Goal: Information Seeking & Learning: Check status

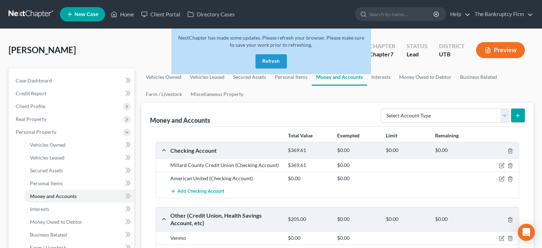
scroll to position [132, 0]
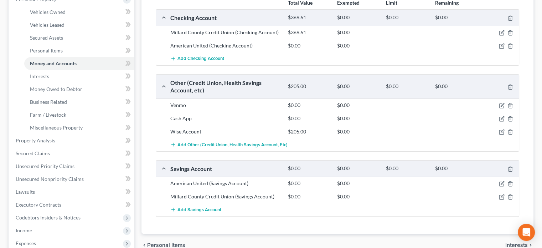
click at [459, 62] on div "Add Checking Account" at bounding box center [343, 58] width 353 height 13
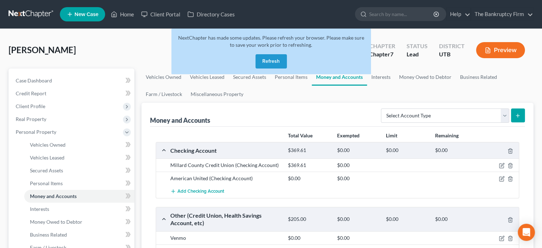
click at [265, 57] on button "Refresh" at bounding box center [270, 61] width 31 height 14
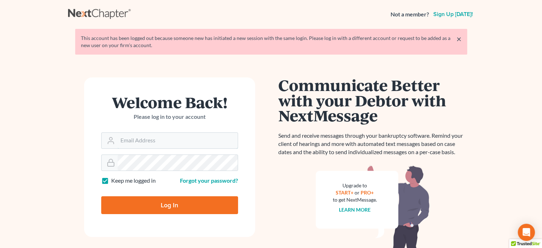
type input "utahbankruptcyfirm@gmail.com"
click at [168, 209] on input "Log In" at bounding box center [169, 205] width 137 height 18
type input "Thinking..."
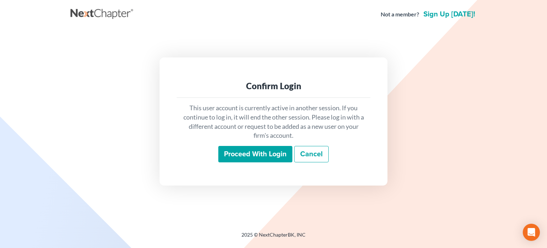
click at [249, 152] on input "Proceed with login" at bounding box center [255, 154] width 74 height 16
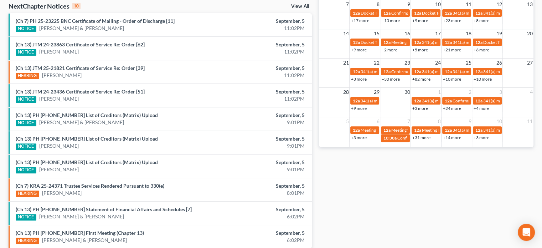
scroll to position [232, 0]
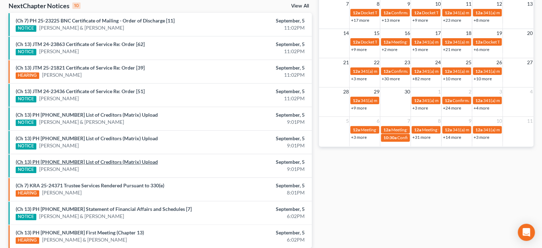
click at [92, 162] on link "(Ch 13) PH 25-25259 List of Creditors (Matrix) Upload" at bounding box center [87, 161] width 142 height 6
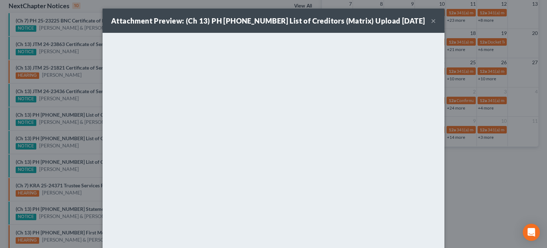
click at [86, 150] on div "Attachment Preview: (Ch 13) PH 25-25259 List of Creditors (Matrix) Upload 09/05…" at bounding box center [273, 124] width 547 height 248
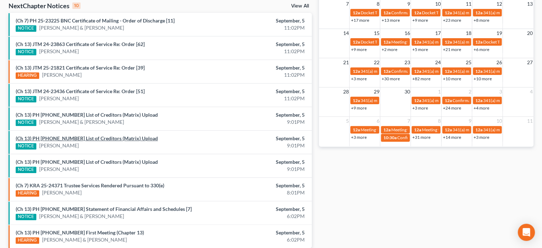
click at [90, 135] on link "(Ch 13) PH 25-25260 List of Creditors (Matrix) Upload" at bounding box center [87, 138] width 142 height 6
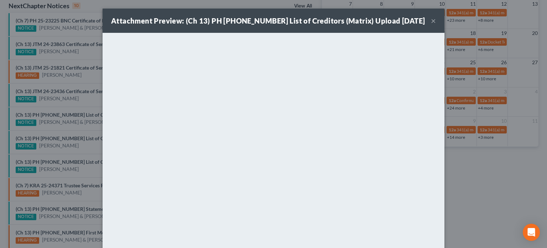
click at [90, 125] on div "Attachment Preview: (Ch 13) PH 25-25260 List of Creditors (Matrix) Upload 09/05…" at bounding box center [273, 124] width 547 height 248
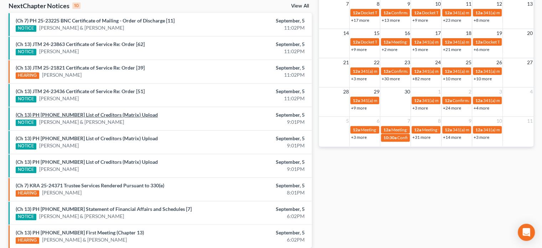
click at [91, 113] on link "(Ch 13) PH 25-25261 List of Creditors (Matrix) Upload" at bounding box center [87, 114] width 142 height 6
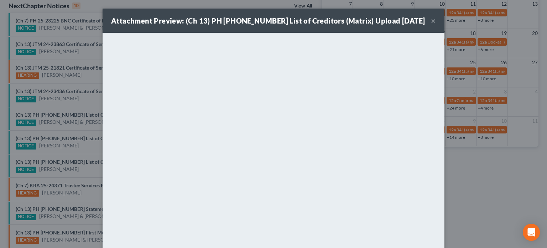
click at [88, 106] on div "Attachment Preview: (Ch 13) PH 25-25261 List of Creditors (Matrix) Upload 09/05…" at bounding box center [273, 124] width 547 height 248
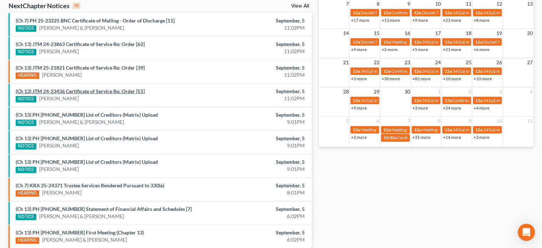
click at [84, 92] on link "(Ch 13) JTM 24-23436 Certificate of Service Re: Order [51]" at bounding box center [80, 91] width 129 height 6
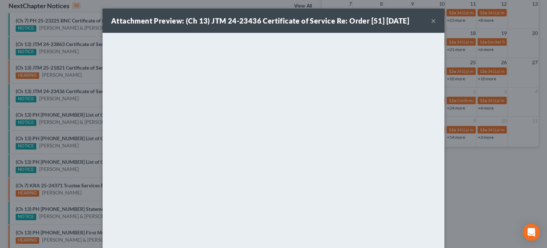
click at [87, 81] on div "Attachment Preview: (Ch 13) JTM 24-23436 Certificate of Service Re: Order [51] …" at bounding box center [273, 124] width 547 height 248
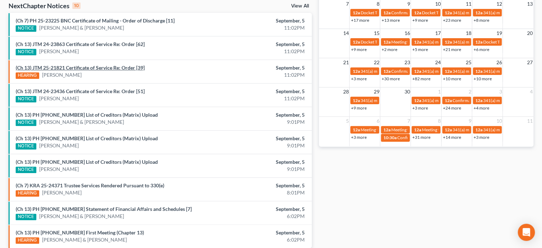
click at [88, 69] on link "(Ch 13) JTM 25-21821 Certificate of Service Re: Order [39]" at bounding box center [80, 67] width 129 height 6
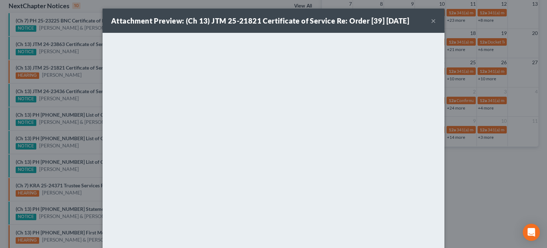
click at [86, 60] on div "Attachment Preview: (Ch 13) JTM 25-21821 Certificate of Service Re: Order [39] …" at bounding box center [273, 124] width 547 height 248
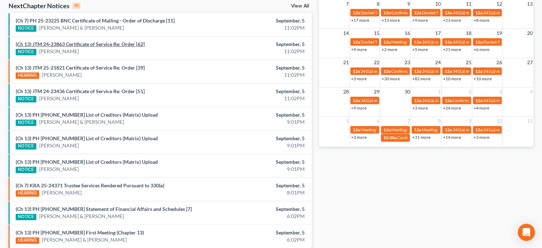
click at [84, 44] on link "(Ch 13) JTM 24-23863 Certificate of Service Re: Order [62]" at bounding box center [80, 44] width 129 height 6
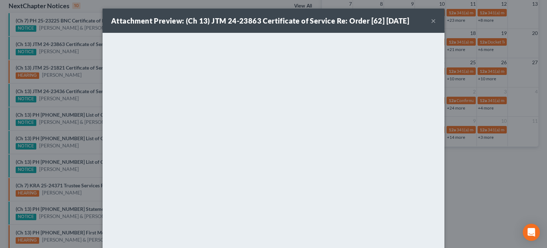
click at [88, 57] on div "Attachment Preview: (Ch 13) JTM 24-23863 Certificate of Service Re: Order [62] …" at bounding box center [273, 124] width 547 height 248
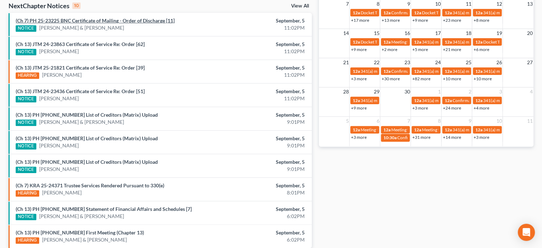
click at [100, 20] on link "(Ch 7) PH 25-23225 BNC Certificate of Mailing - Order of Discharge [11]" at bounding box center [95, 20] width 159 height 6
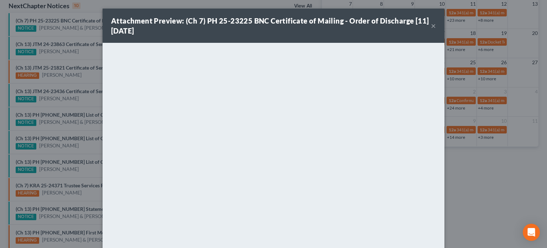
click at [84, 33] on div "Attachment Preview: (Ch 7) PH 25-23225 BNC Certificate of Mailing - Order of Di…" at bounding box center [273, 124] width 547 height 248
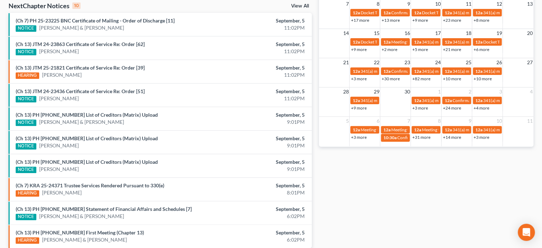
scroll to position [262, 0]
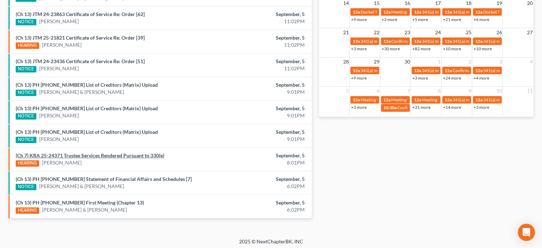
click at [93, 154] on link "(Ch 7) KRA 25-24371 Trustee Services Rendered Pursuant to 330(e)" at bounding box center [90, 155] width 149 height 6
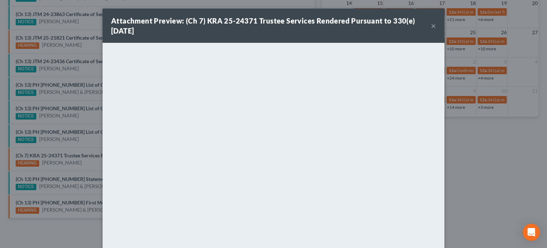
click at [88, 163] on div "Attachment Preview: (Ch 7) KRA 25-24371 Trustee Services Rendered Pursuant to 3…" at bounding box center [273, 124] width 547 height 248
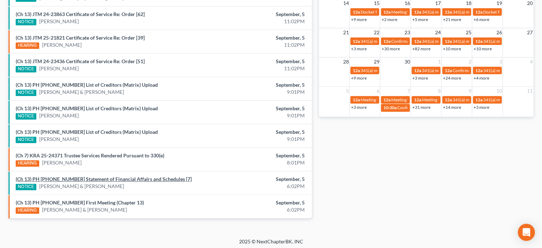
click at [80, 178] on link "(Ch 13) PH 25-25261 Statement of Financial Affairs and Schedules [7]" at bounding box center [104, 179] width 176 height 6
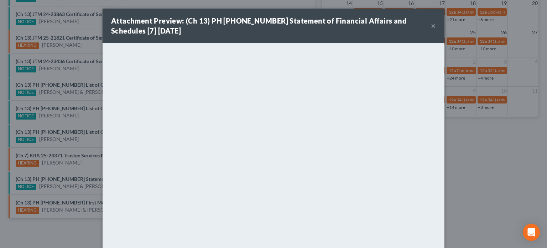
click at [84, 162] on div "Attachment Preview: (Ch 13) PH 25-25261 Statement of Financial Affairs and Sche…" at bounding box center [273, 124] width 547 height 248
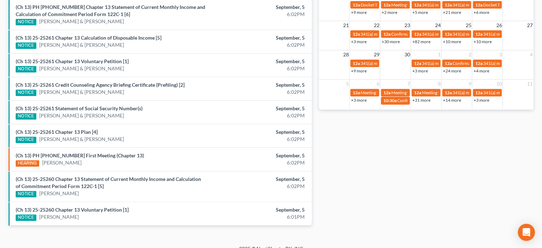
scroll to position [276, 0]
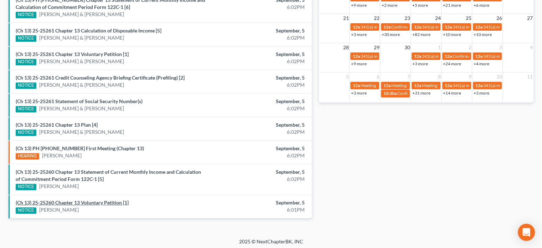
click at [88, 199] on link "(Ch 13) 25-25260 Chapter 13 Voluntary Petition [1]" at bounding box center [72, 202] width 113 height 6
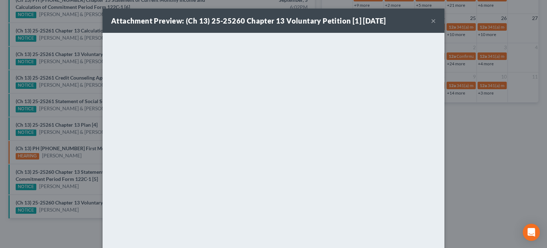
click at [94, 193] on div "Attachment Preview: (Ch 13) 25-25260 Chapter 13 Voluntary Petition [1] [DATE] ×…" at bounding box center [273, 124] width 547 height 248
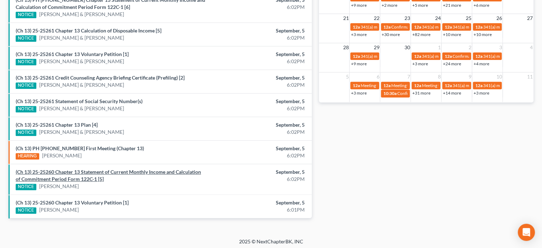
click at [88, 168] on link "(Ch 13) 25-25260 Chapter 13 Statement of Current Monthly Income and Calculation…" at bounding box center [108, 174] width 185 height 13
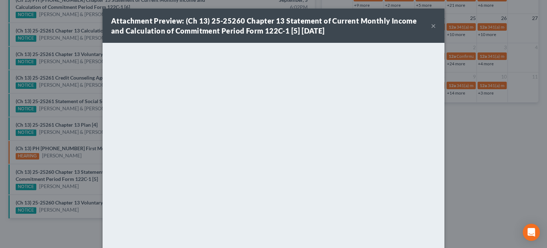
click at [73, 123] on div "Attachment Preview: (Ch 13) 25-25260 Chapter 13 Statement of Current Monthly In…" at bounding box center [273, 124] width 547 height 248
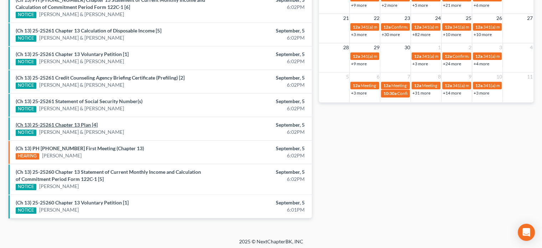
click at [73, 123] on link "(Ch 13) 25-25261 Chapter 13 Plan [4]" at bounding box center [57, 124] width 82 height 6
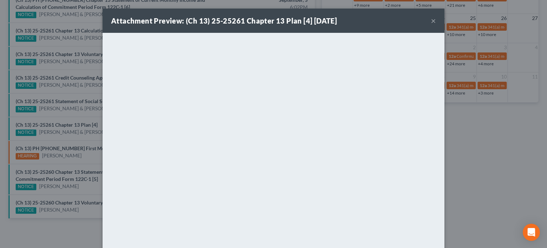
click at [70, 98] on div "Attachment Preview: (Ch 13) 25-25261 Chapter 13 Plan [4] 09/05/2025 × <object n…" at bounding box center [273, 124] width 547 height 248
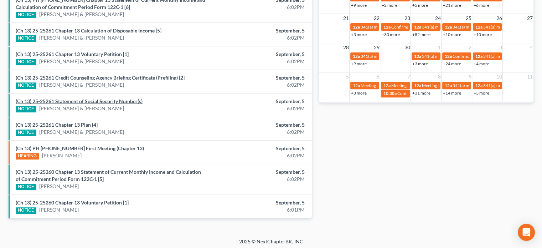
click at [70, 98] on link "(Ch 13) 25-25261 Statement of Social Security Number(s)" at bounding box center [79, 101] width 127 height 6
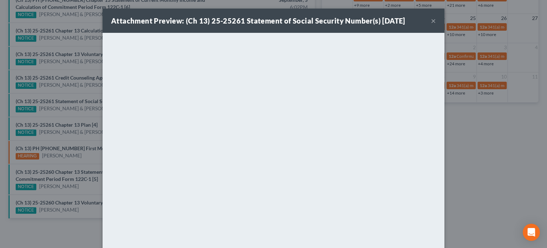
click at [74, 76] on div "Attachment Preview: (Ch 13) 25-25261 Statement of Social Security Number(s) 09/…" at bounding box center [273, 124] width 547 height 248
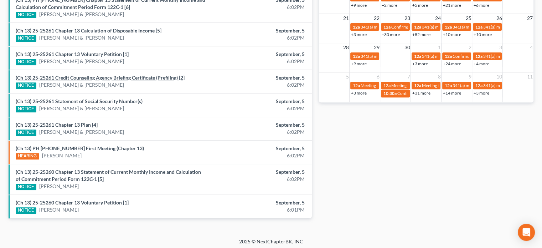
click at [74, 76] on link "(Ch 13) 25-25261 Credit Counseling Agency Briefing Certificate (Prefiling) [2]" at bounding box center [100, 77] width 169 height 6
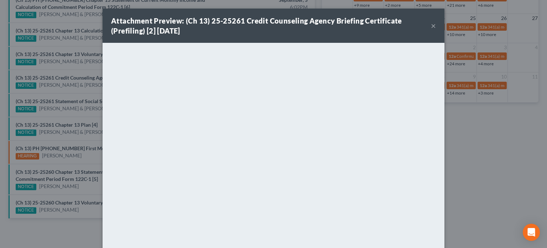
click at [75, 51] on div "Attachment Preview: (Ch 13) 25-25261 Credit Counseling Agency Briefing Certific…" at bounding box center [273, 124] width 547 height 248
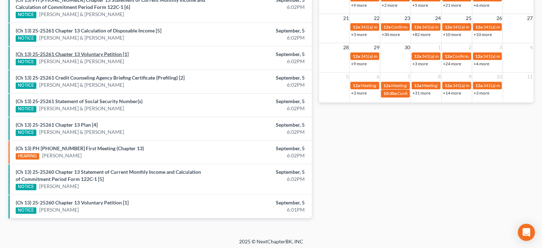
click at [75, 51] on link "(Ch 13) 25-25261 Chapter 13 Voluntary Petition [1]" at bounding box center [72, 54] width 113 height 6
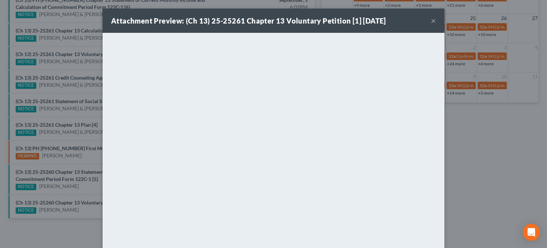
click at [79, 28] on div "Attachment Preview: (Ch 13) 25-25261 Chapter 13 Voluntary Petition [1] 09/05/20…" at bounding box center [273, 124] width 547 height 248
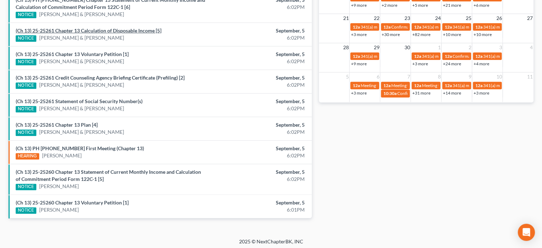
click at [79, 28] on link "(Ch 13) 25-25261 Chapter 13 Calculation of Disposable Income [5]" at bounding box center [89, 30] width 146 height 6
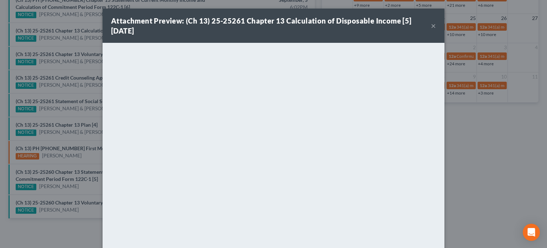
click at [79, 20] on div "Attachment Preview: (Ch 13) 25-25261 Chapter 13 Calculation of Disposable Incom…" at bounding box center [273, 124] width 547 height 248
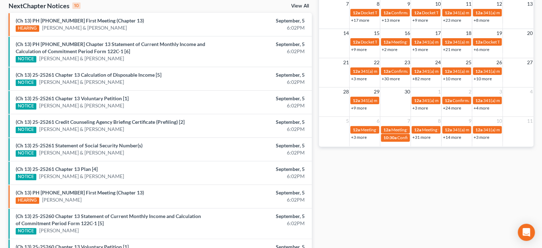
scroll to position [231, 0]
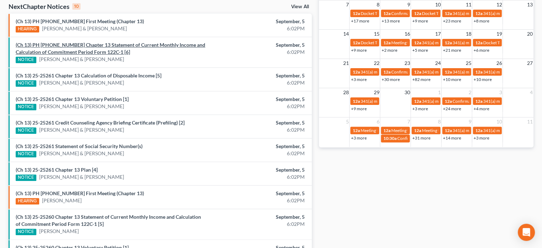
click at [77, 45] on link "(Ch 13) PH 25-25261 Chapter 13 Statement of Current Monthly Income and Calculat…" at bounding box center [110, 48] width 189 height 13
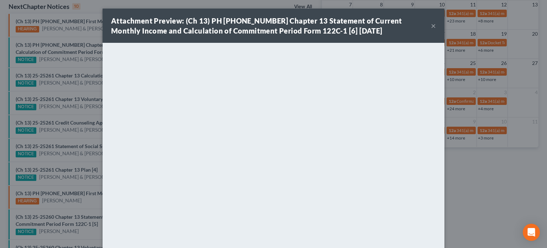
click at [76, 40] on div "Attachment Preview: (Ch 13) PH 25-25261 Chapter 13 Statement of Current Monthly…" at bounding box center [273, 124] width 547 height 248
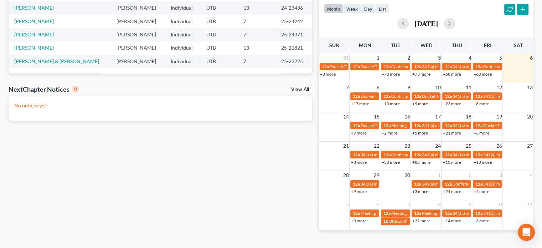
scroll to position [163, 0]
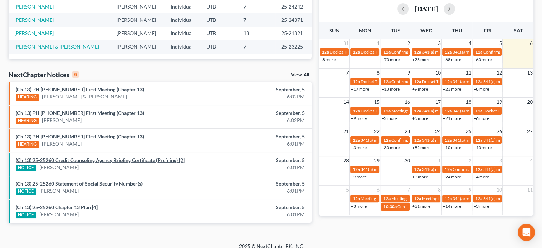
click at [122, 160] on link "(Ch 13) 25-25260 Credit Counseling Agency Briefing Certificate (Prefiling) [2]" at bounding box center [100, 160] width 169 height 6
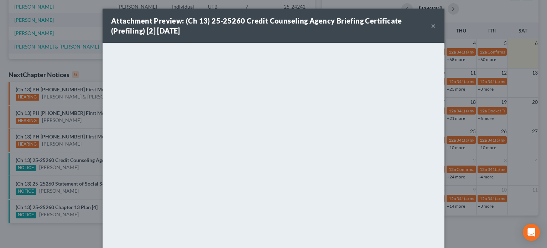
click at [93, 168] on div "Attachment Preview: (Ch 13) 25-25260 Credit Counseling Agency Briefing Certific…" at bounding box center [273, 124] width 547 height 248
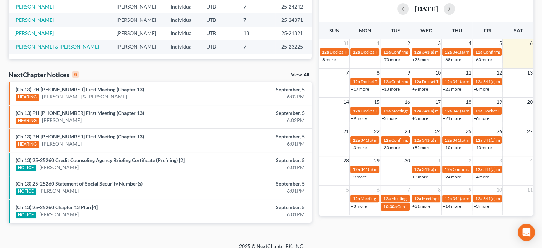
click at [88, 180] on div "(Ch 13) 25-25260 Statement of Social Security Number(s) NOTICE [PERSON_NAME]" at bounding box center [110, 187] width 197 height 15
click at [81, 184] on link "(Ch 13) 25-25260 Statement of Social Security Number(s)" at bounding box center [79, 183] width 127 height 6
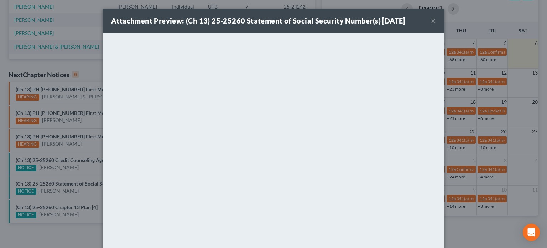
click at [74, 193] on div "Attachment Preview: (Ch 13) 25-25260 Statement of Social Security Number(s) [DA…" at bounding box center [273, 124] width 547 height 248
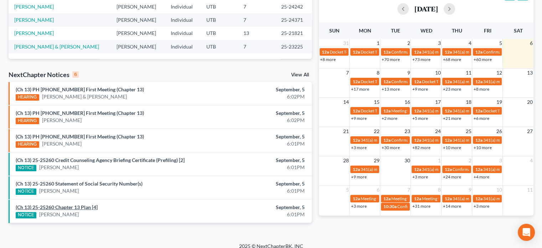
click at [66, 205] on link "(Ch 13) 25-25260 Chapter 13 Plan [4]" at bounding box center [57, 207] width 82 height 6
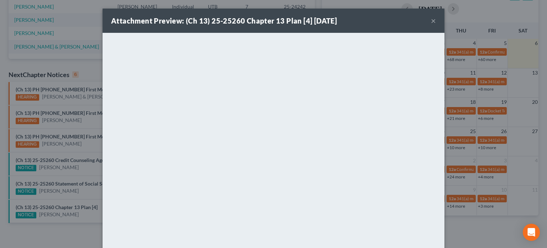
click at [77, 199] on div "Attachment Preview: (Ch 13) 25-25260 Chapter 13 Plan [4] [DATE] × <object ng-at…" at bounding box center [273, 124] width 547 height 248
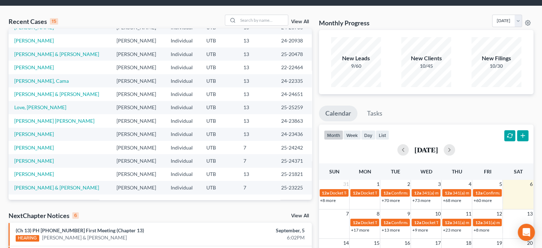
scroll to position [0, 0]
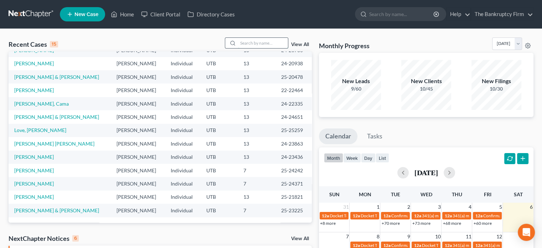
click at [246, 42] on input "search" at bounding box center [263, 43] width 50 height 10
type input "[PERSON_NAME]"
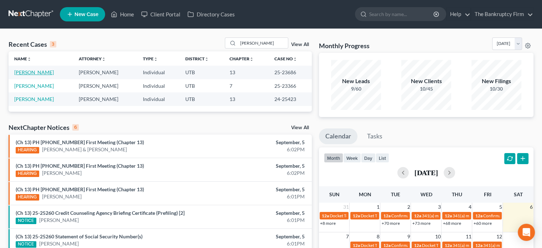
click at [33, 72] on link "[PERSON_NAME]" at bounding box center [34, 72] width 40 height 6
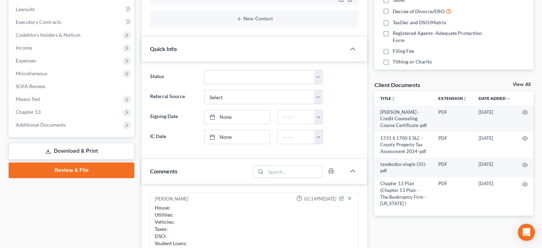
scroll to position [184, 0]
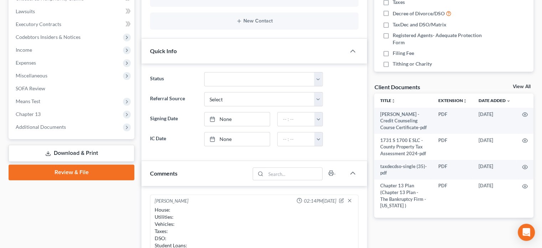
click at [522, 84] on link "View All" at bounding box center [521, 86] width 18 height 5
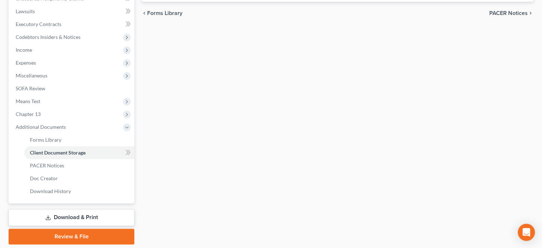
scroll to position [52, 0]
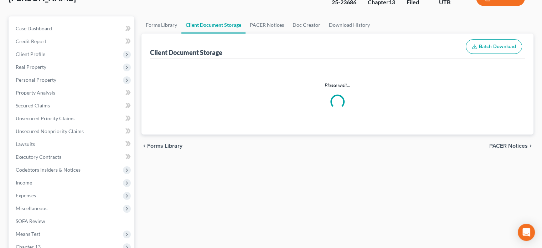
select select "26"
select select "30"
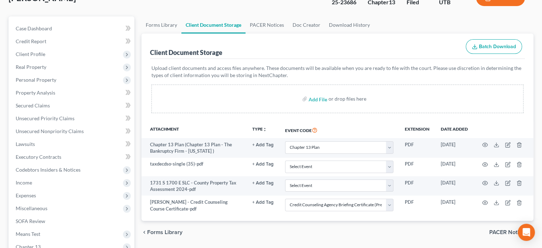
scroll to position [0, 0]
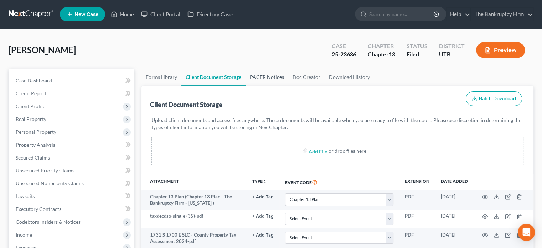
click at [268, 72] on link "PACER Notices" at bounding box center [266, 76] width 43 height 17
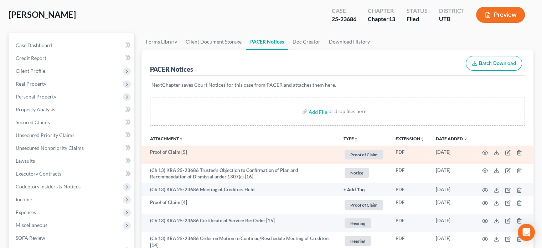
scroll to position [42, 0]
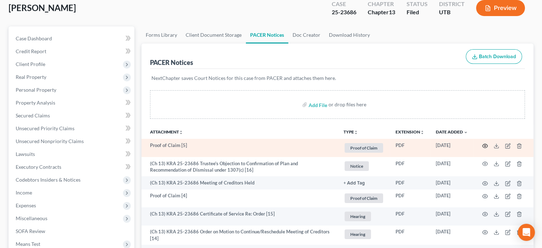
click at [484, 145] on icon "button" at bounding box center [485, 146] width 6 height 6
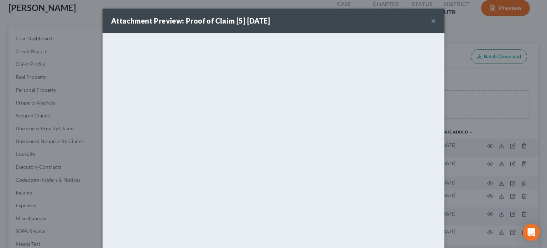
click at [431, 21] on button "×" at bounding box center [433, 20] width 5 height 9
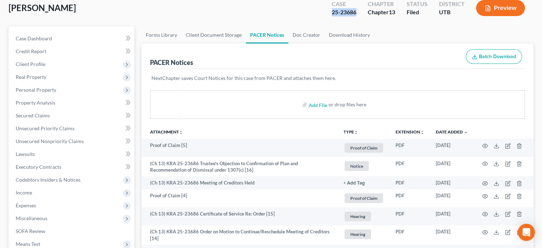
drag, startPoint x: 357, startPoint y: 12, endPoint x: 329, endPoint y: 15, distance: 27.9
click at [329, 15] on div "Case 25-23686" at bounding box center [344, 8] width 36 height 21
copy div "25-23686"
